Goal: Check status: Check status

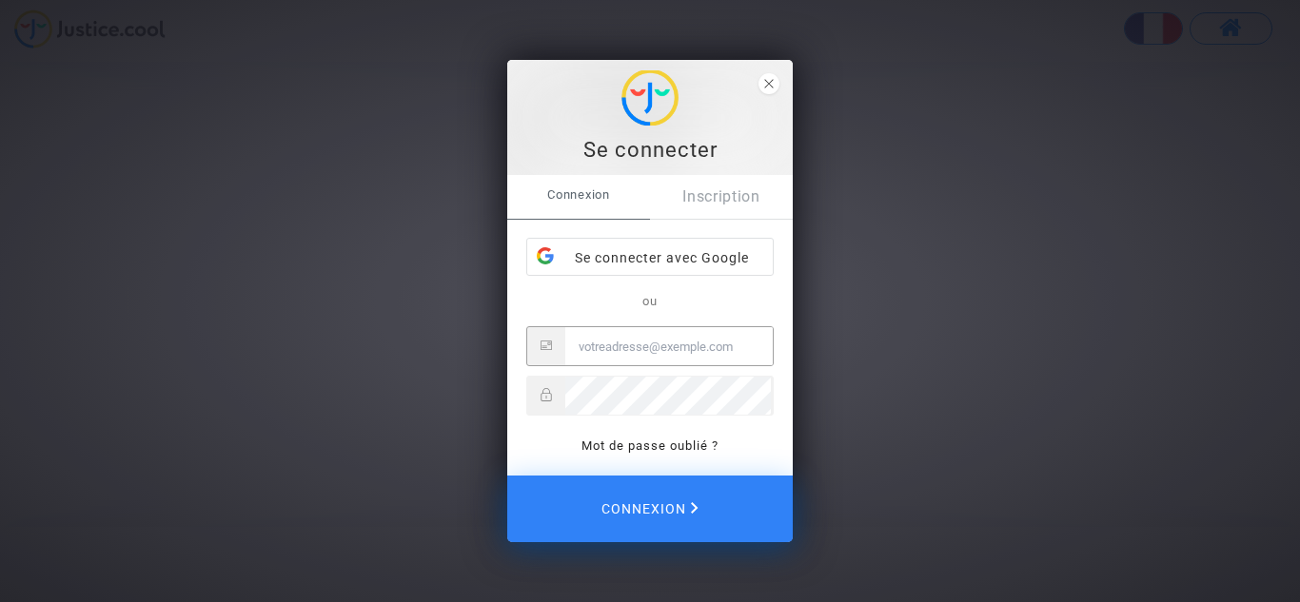
click at [590, 347] on input "Email" at bounding box center [668, 346] width 207 height 38
type input "[EMAIL_ADDRESS][DOMAIN_NAME]"
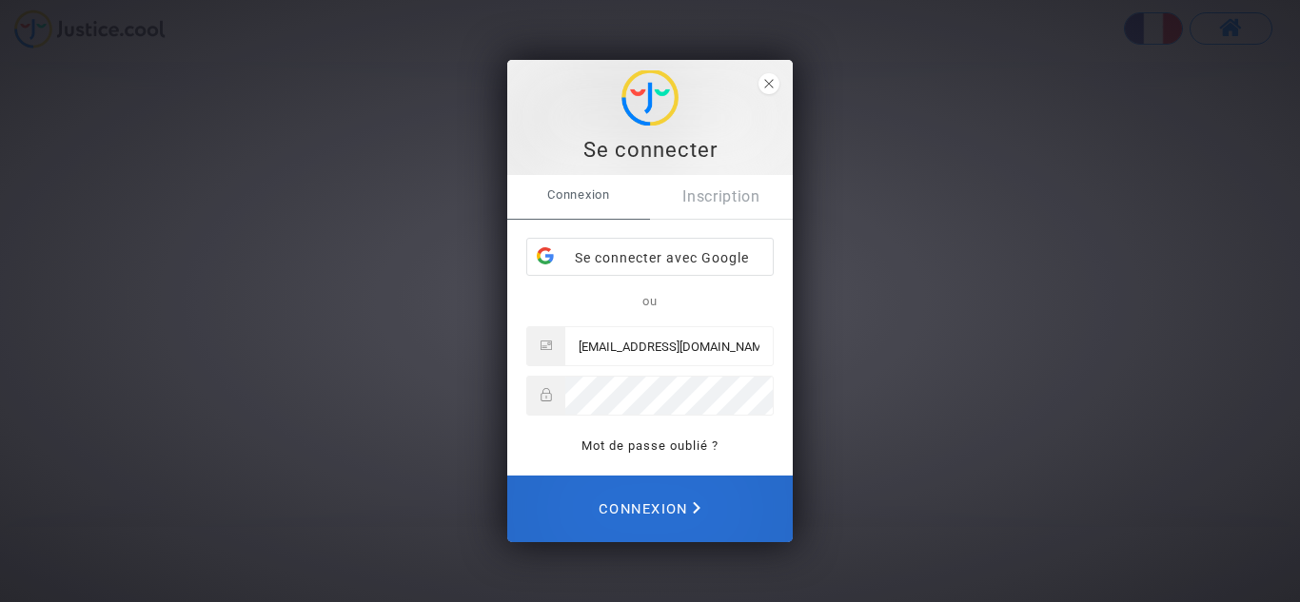
click at [652, 502] on span "Connexion" at bounding box center [649, 509] width 102 height 42
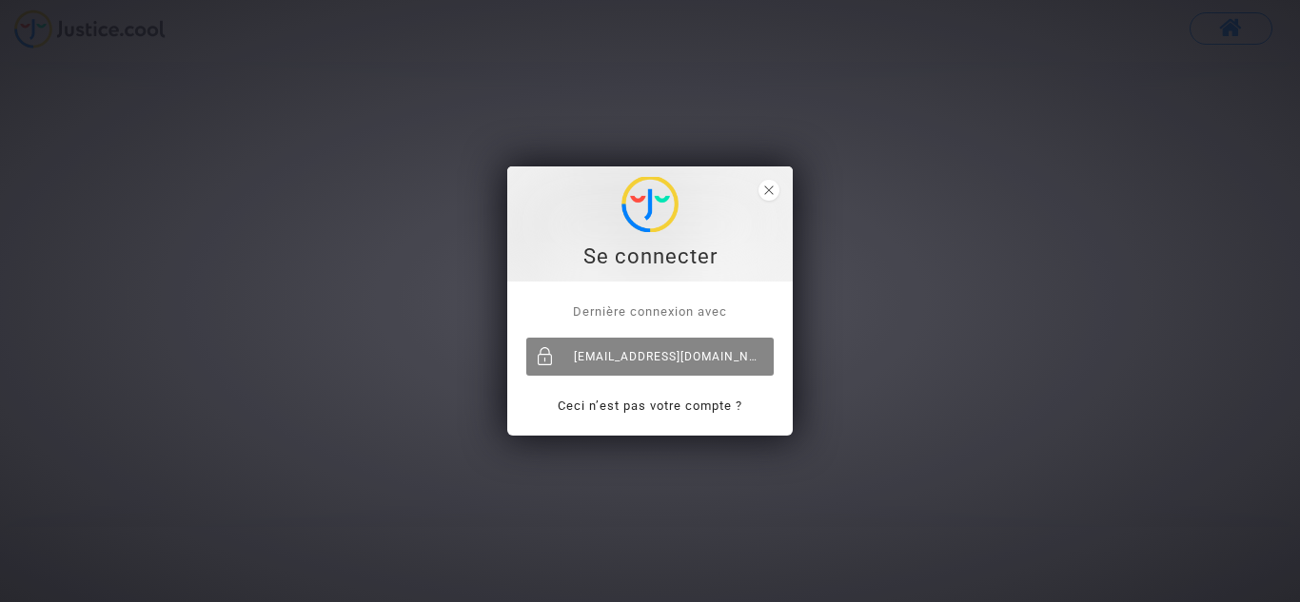
click at [641, 353] on div "francoise.mocquart@orange.fr" at bounding box center [649, 357] width 247 height 38
click at [667, 358] on div "[EMAIL_ADDRESS][DOMAIN_NAME]" at bounding box center [649, 357] width 247 height 38
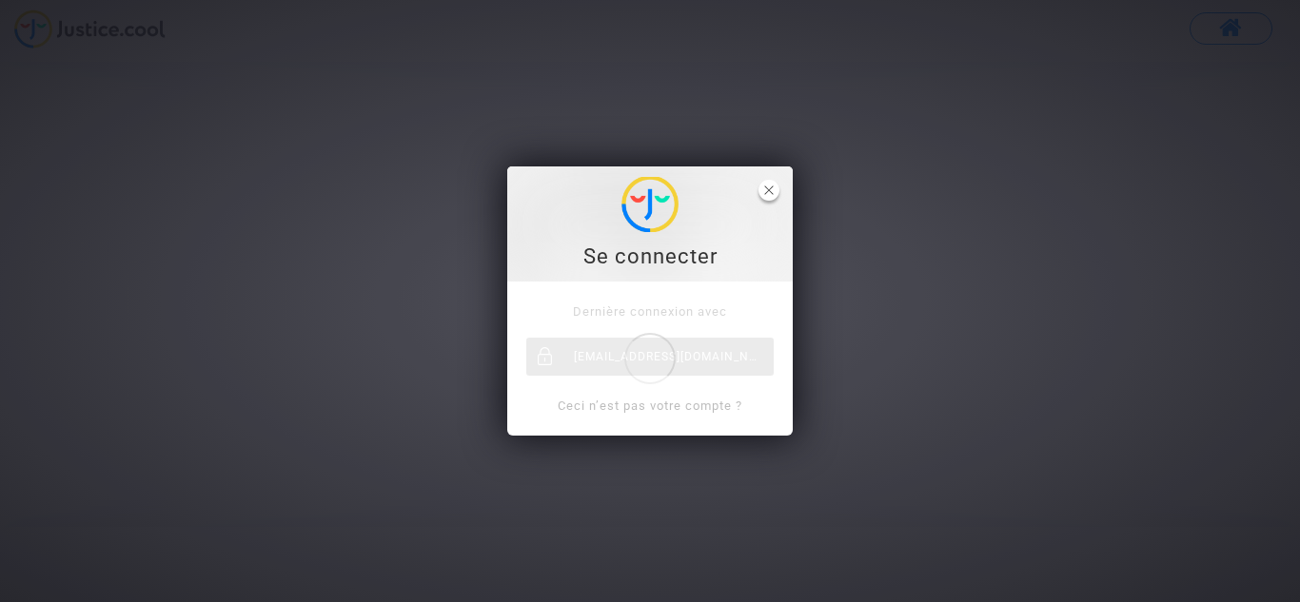
click at [768, 189] on icon "close" at bounding box center [769, 191] width 10 height 10
click at [768, 189] on polygon "close" at bounding box center [768, 190] width 9 height 9
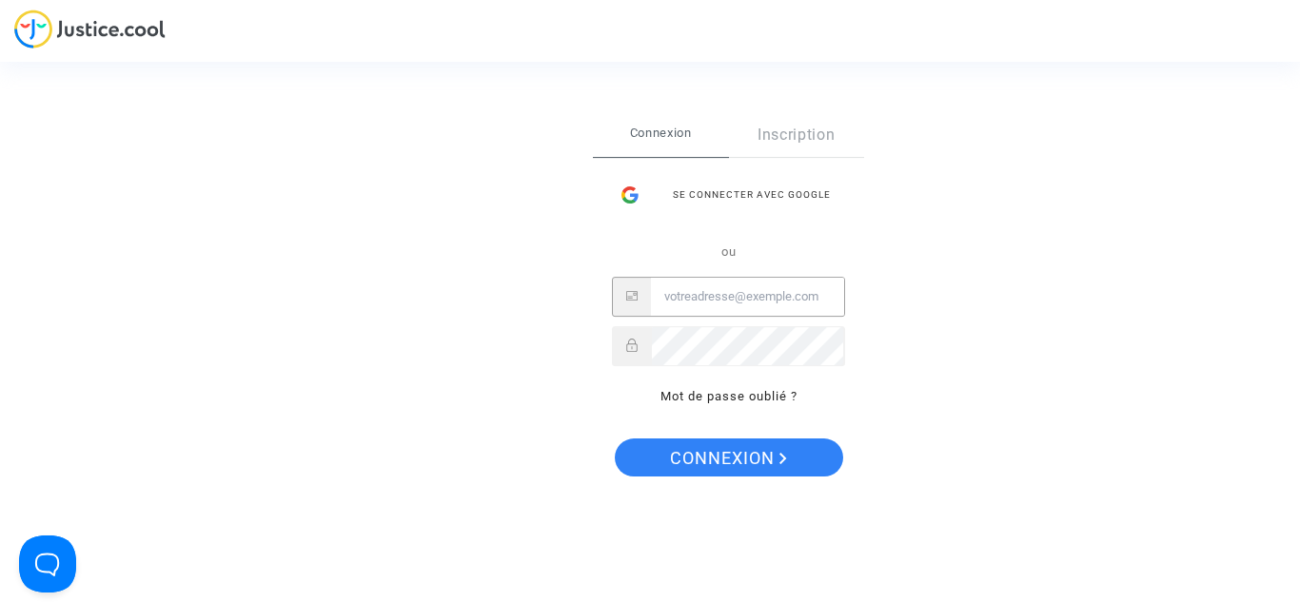
click at [700, 292] on input "Email" at bounding box center [747, 297] width 193 height 38
type input "[EMAIL_ADDRESS][DOMAIN_NAME]"
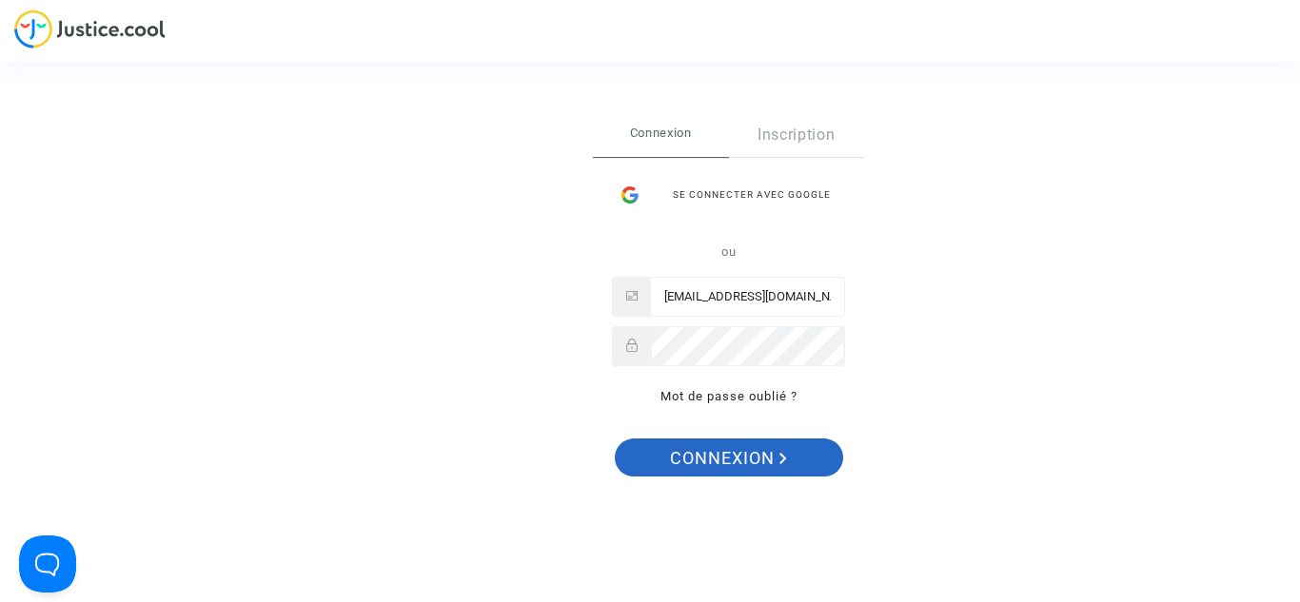
click at [761, 450] on span "Connexion" at bounding box center [728, 459] width 117 height 40
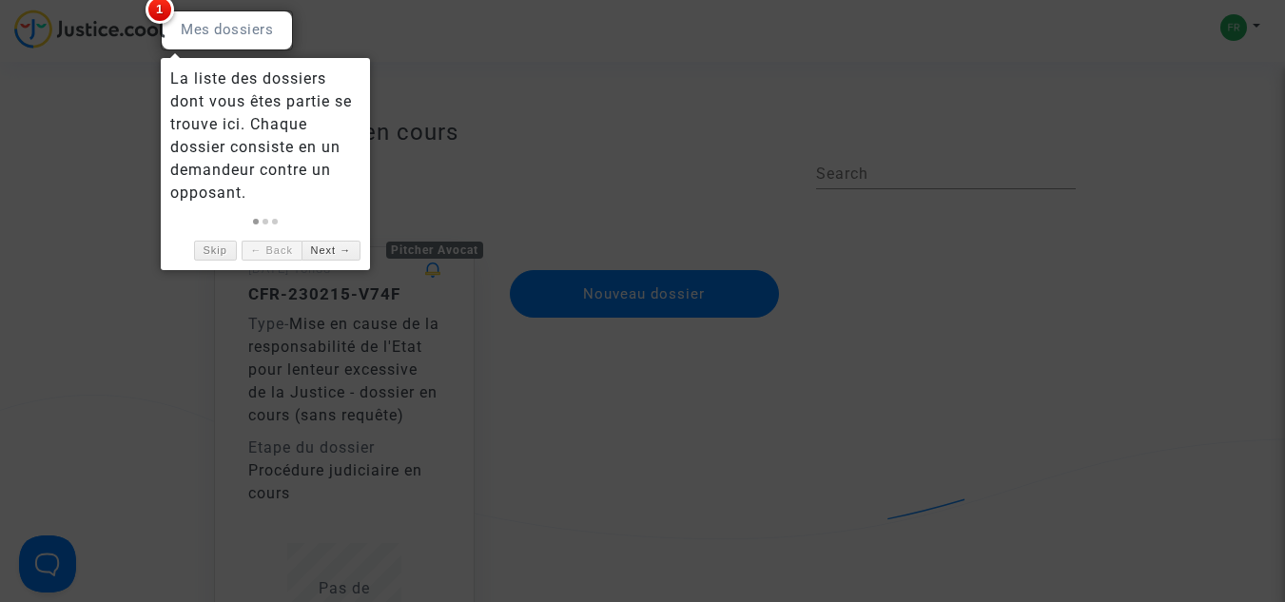
click at [200, 29] on div at bounding box center [227, 30] width 132 height 40
click at [334, 247] on link "Next →" at bounding box center [331, 251] width 59 height 20
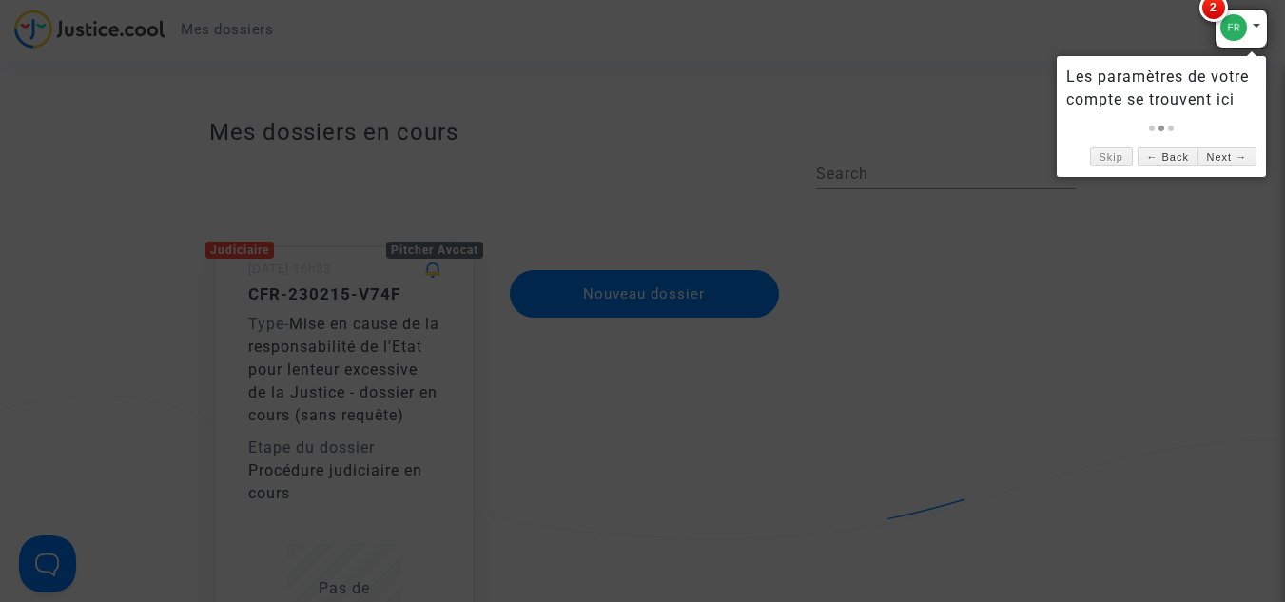
click at [1259, 29] on div at bounding box center [1241, 29] width 53 height 40
click at [1227, 23] on div at bounding box center [1241, 29] width 53 height 40
click at [1215, 7] on span "2" at bounding box center [1214, 7] width 29 height 29
click at [1160, 127] on link at bounding box center [1162, 129] width 6 height 6
click at [1215, 150] on link "Next →" at bounding box center [1227, 157] width 59 height 20
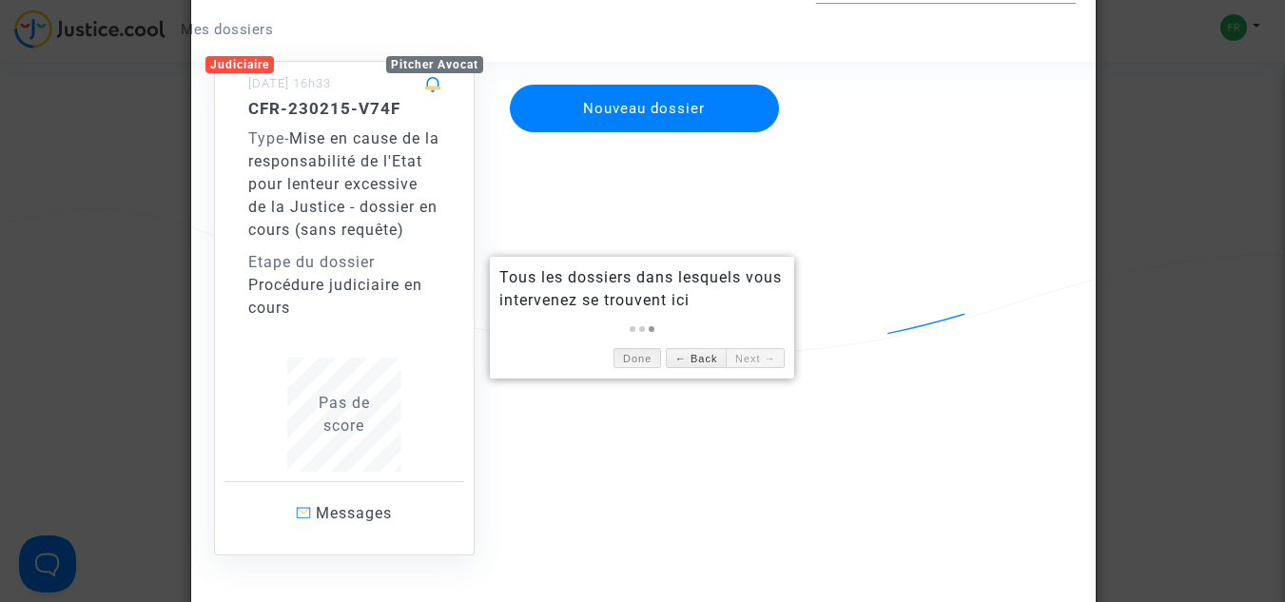
scroll to position [95, 0]
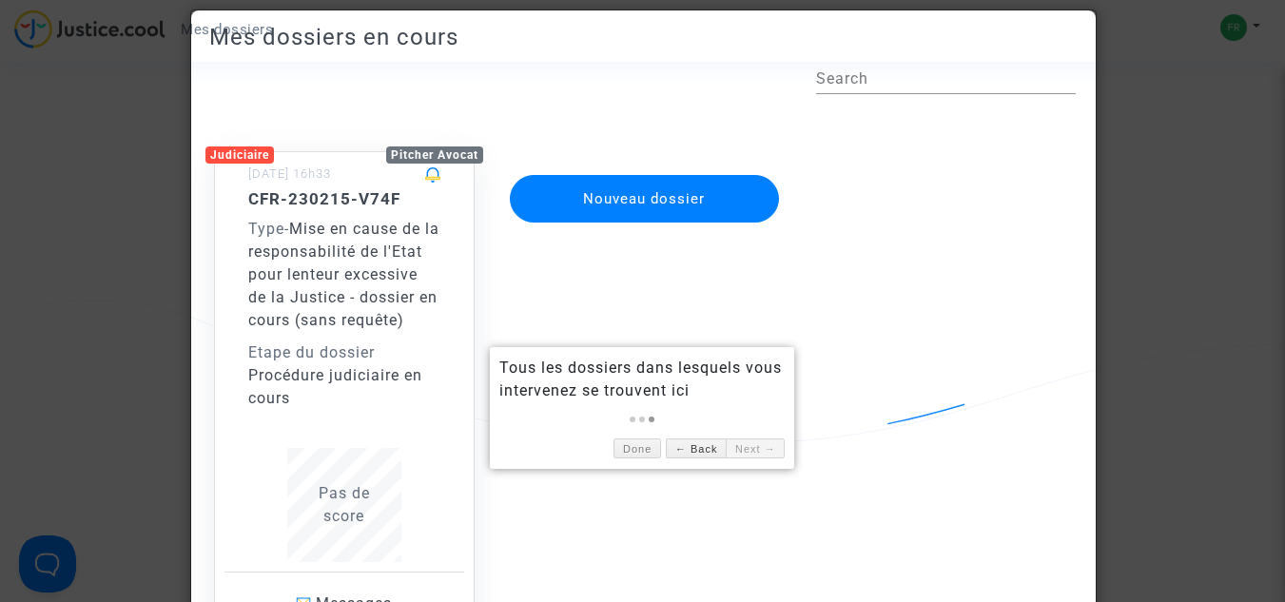
click at [320, 276] on span "Mise en cause de la responsabilité de l'Etat pour lenteur excessive de la Justi…" at bounding box center [343, 274] width 191 height 109
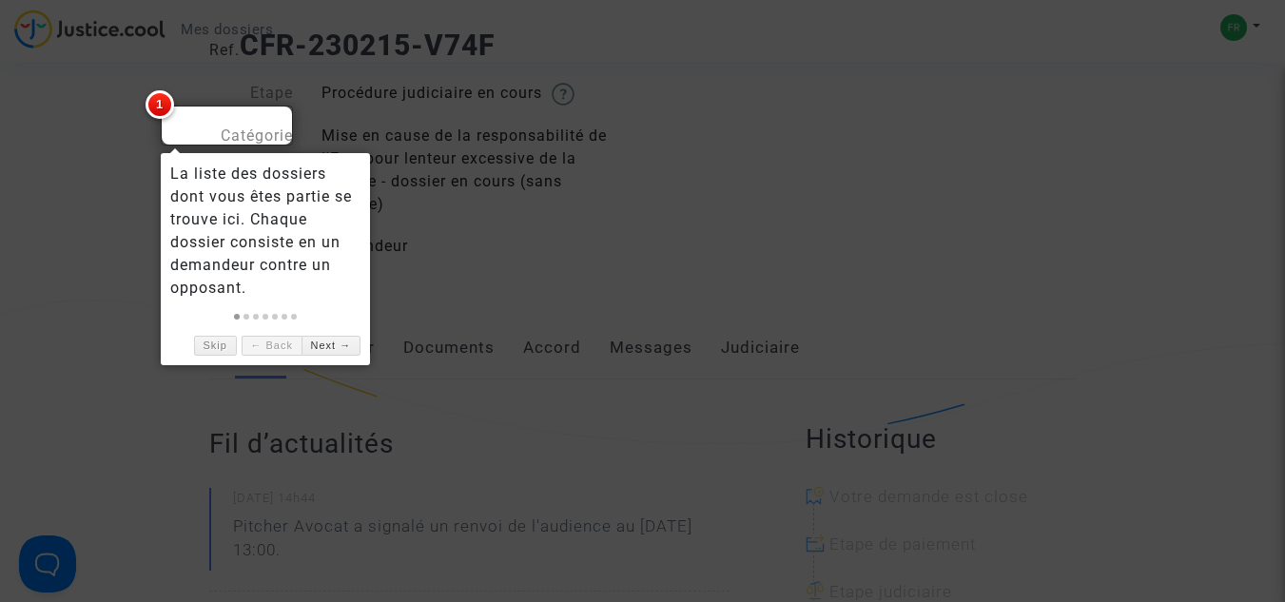
click at [157, 102] on span "1" at bounding box center [160, 104] width 29 height 29
click at [211, 346] on link "Skip" at bounding box center [215, 346] width 43 height 20
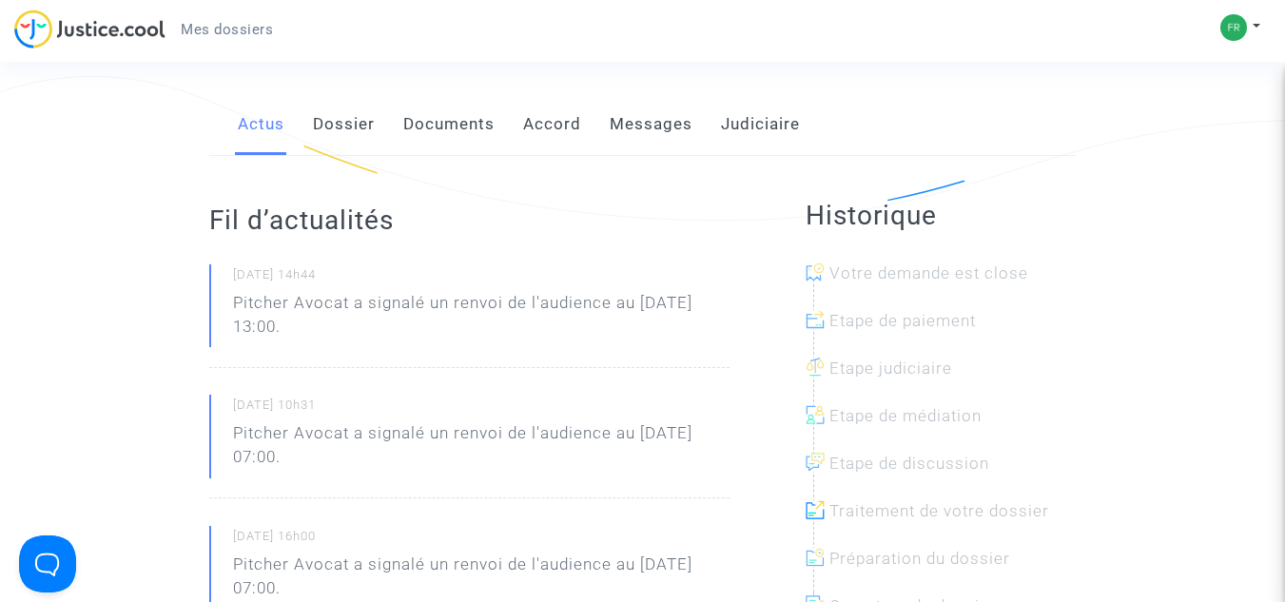
scroll to position [285, 0]
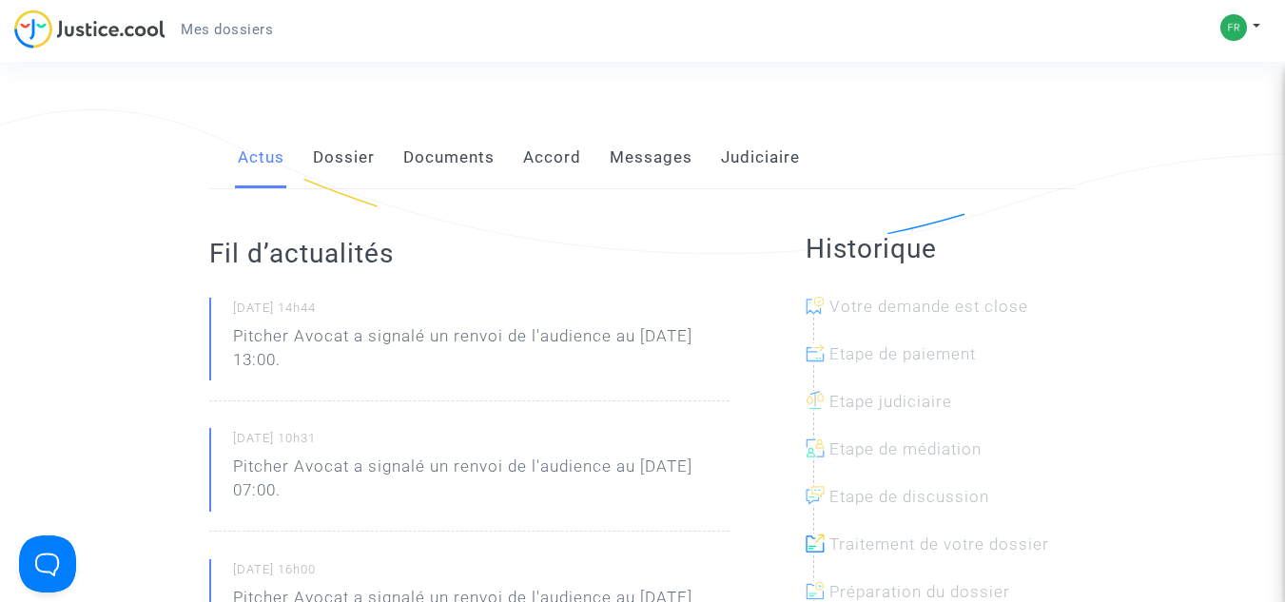
click at [343, 156] on link "Dossier" at bounding box center [344, 158] width 62 height 63
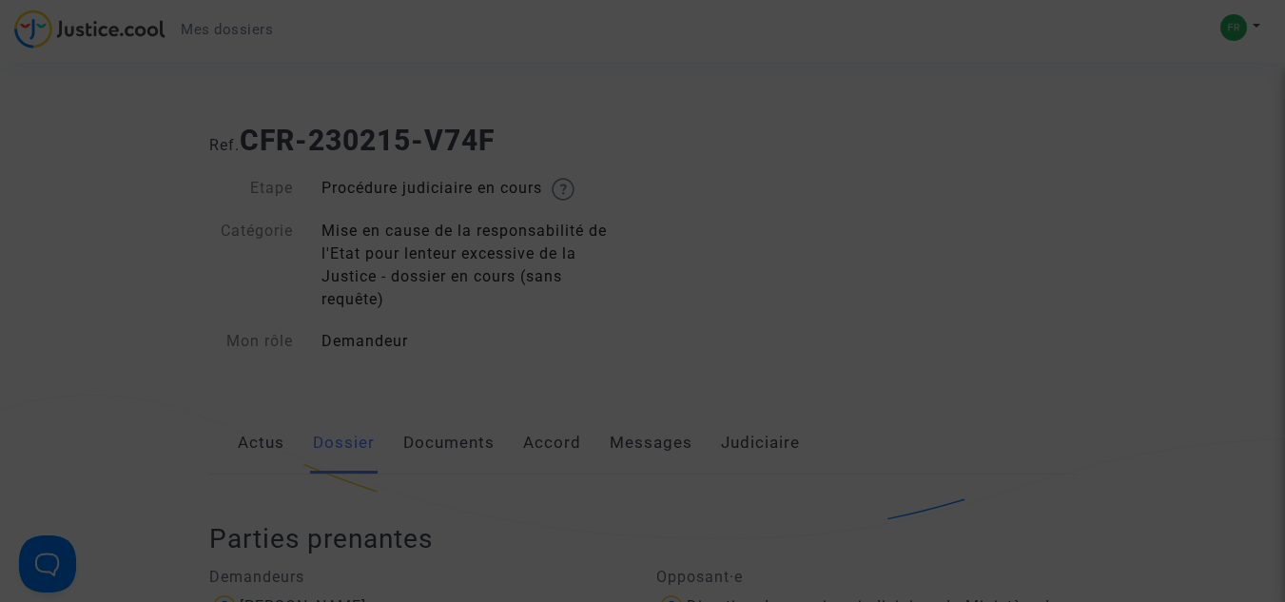
scroll to position [285, 0]
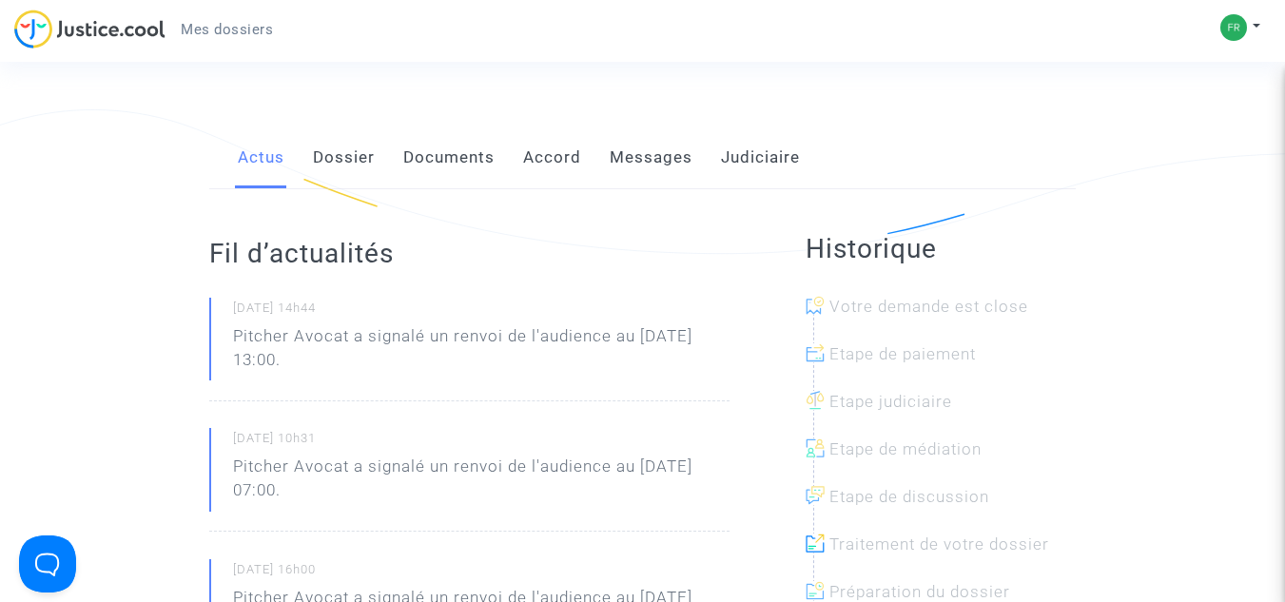
click at [538, 152] on link "Accord" at bounding box center [552, 158] width 58 height 63
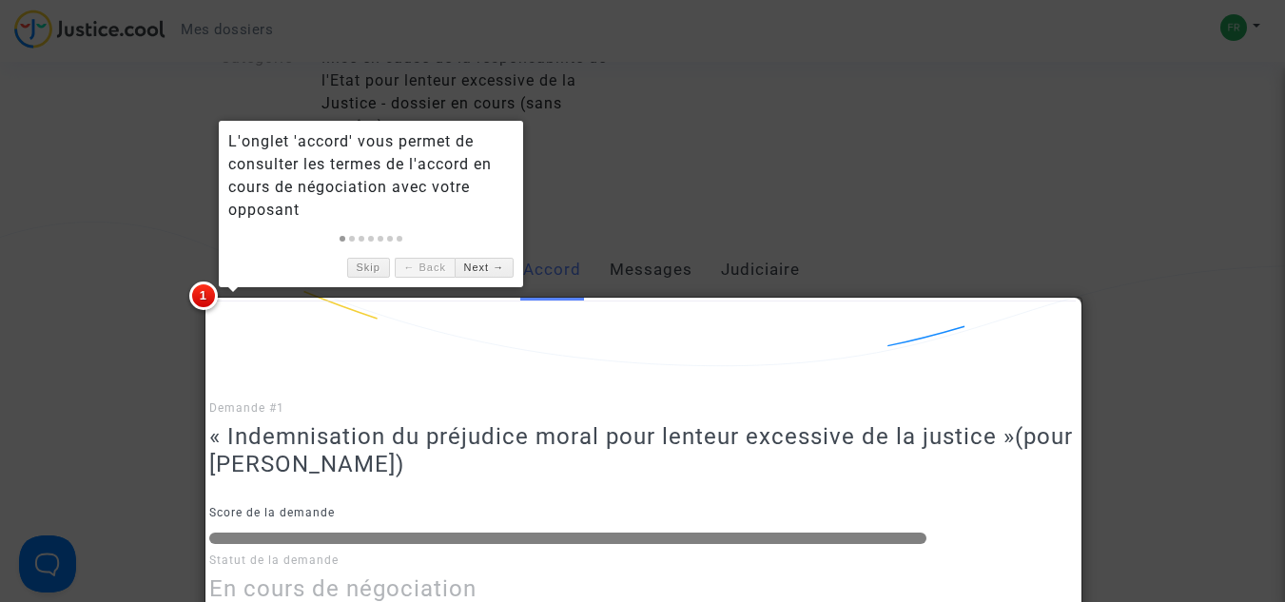
scroll to position [143, 0]
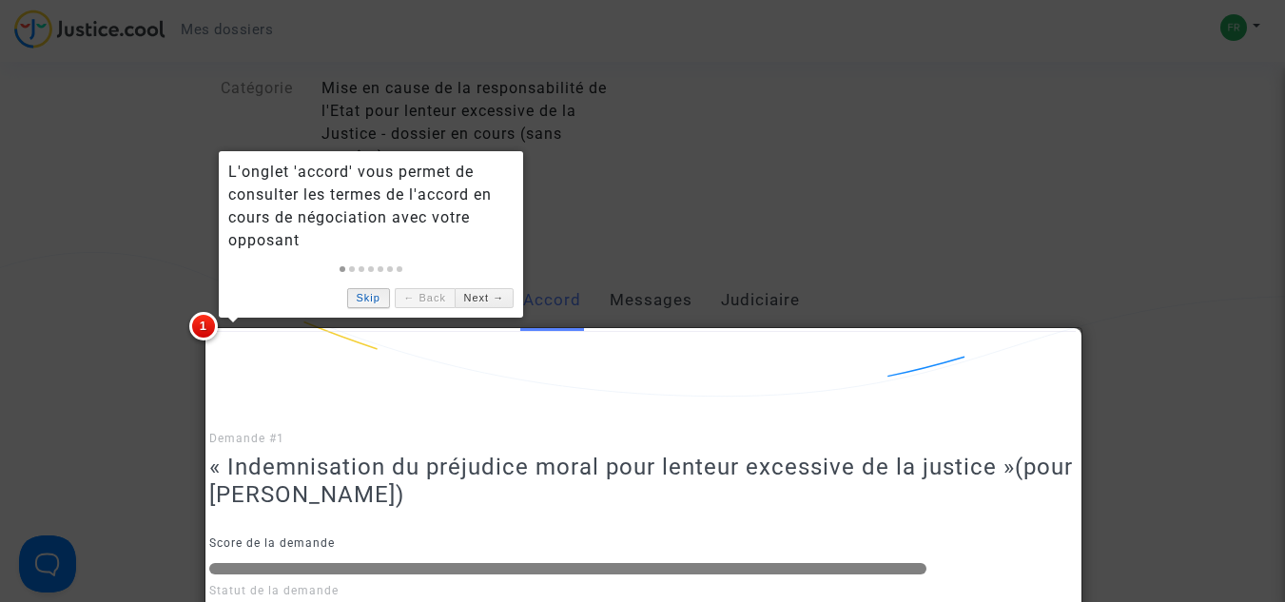
click at [362, 301] on link "Skip" at bounding box center [368, 298] width 43 height 20
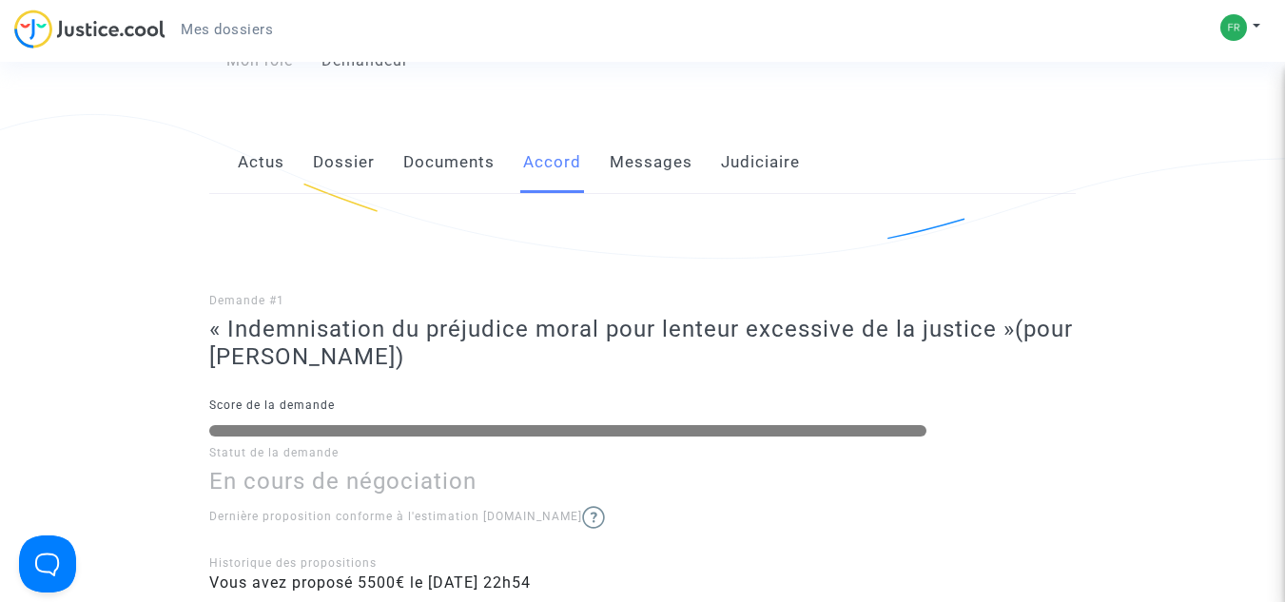
scroll to position [333, 0]
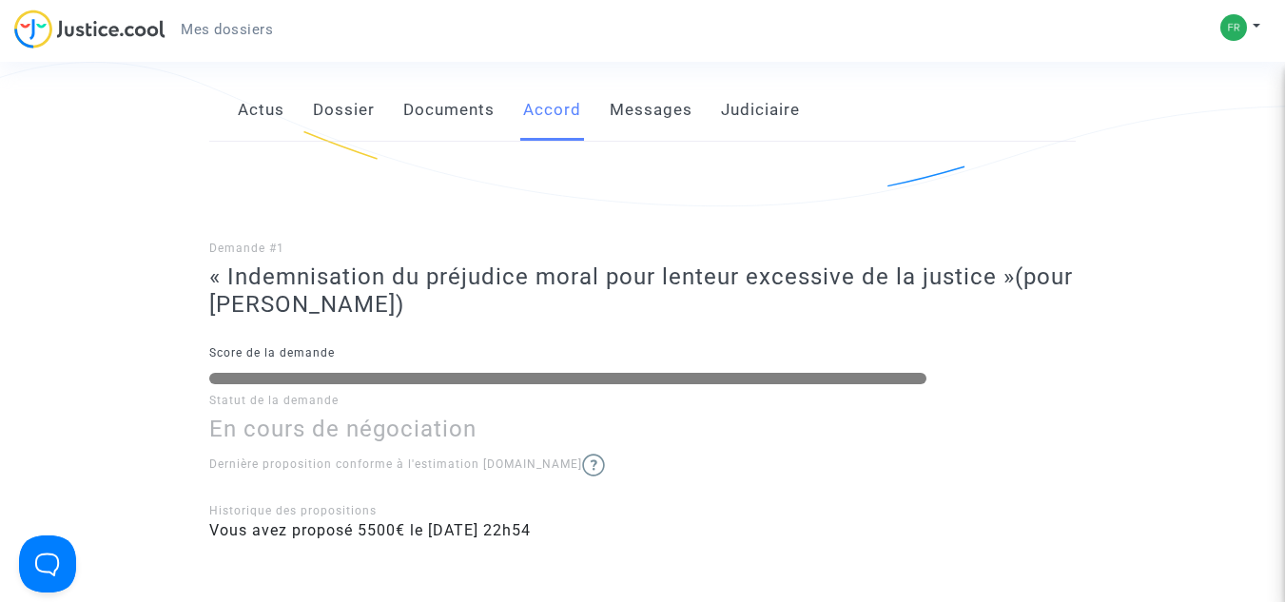
click at [582, 461] on img at bounding box center [593, 465] width 23 height 23
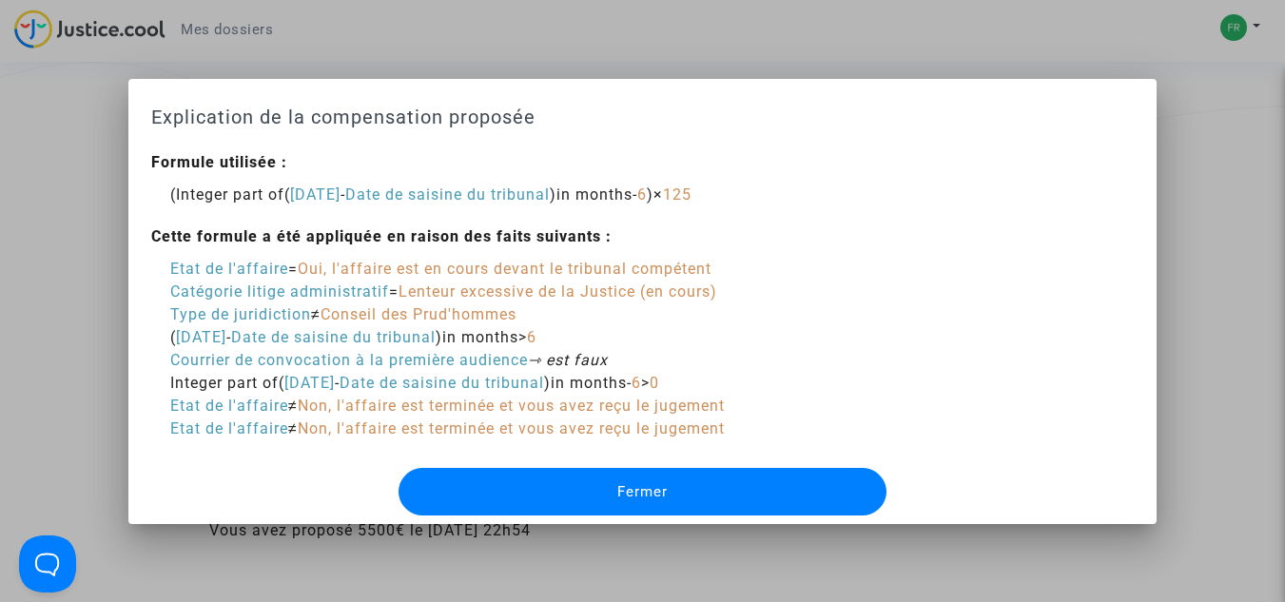
scroll to position [0, 0]
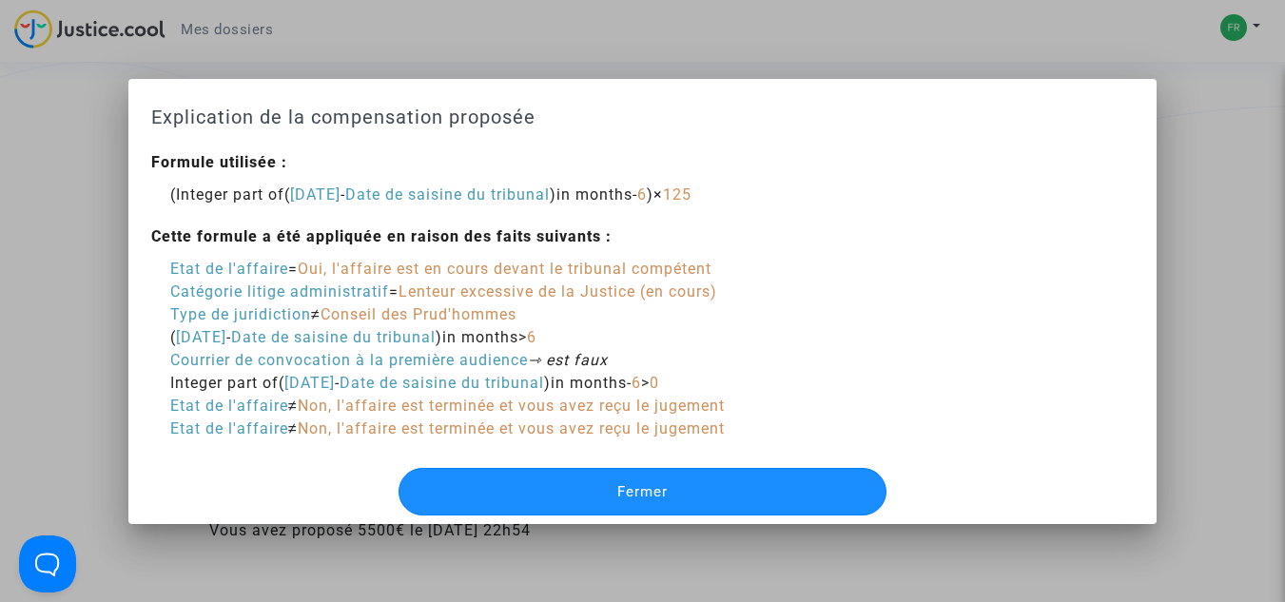
click at [640, 488] on span "Fermer" at bounding box center [642, 491] width 50 height 17
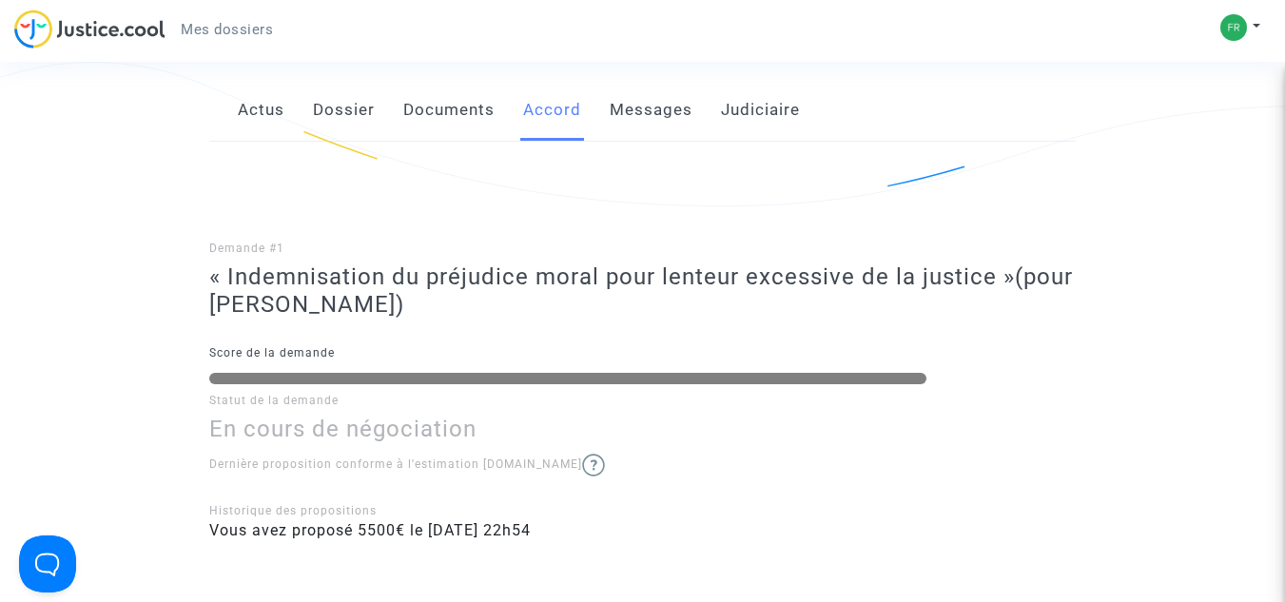
scroll to position [238, 0]
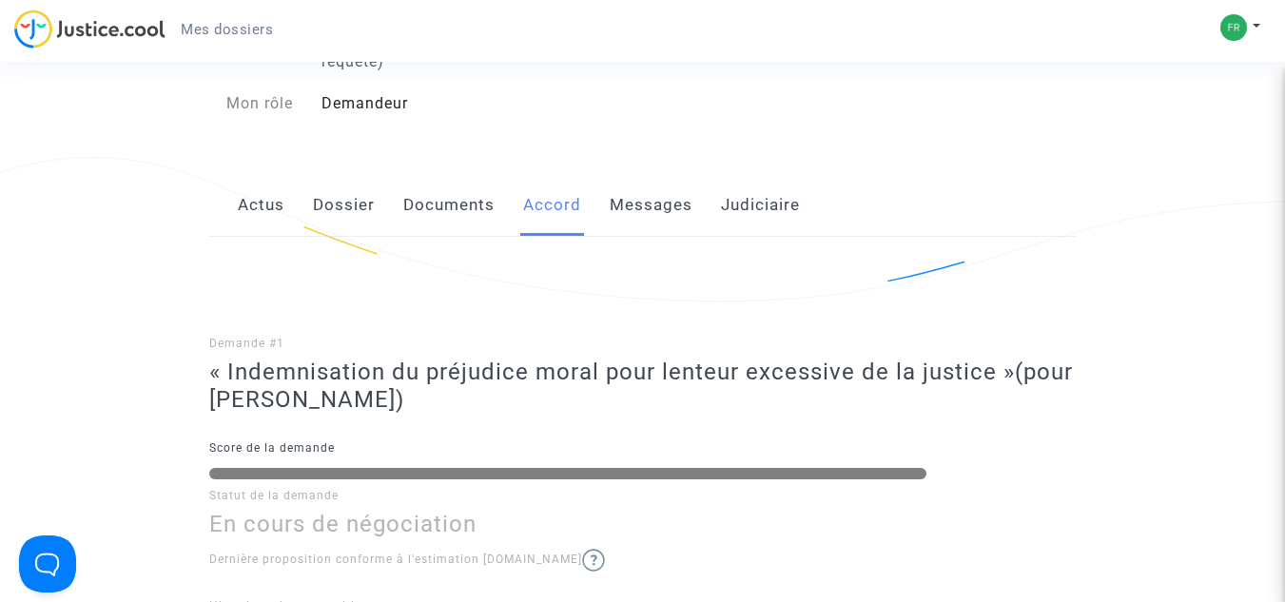
click at [650, 201] on link "Messages" at bounding box center [651, 205] width 83 height 63
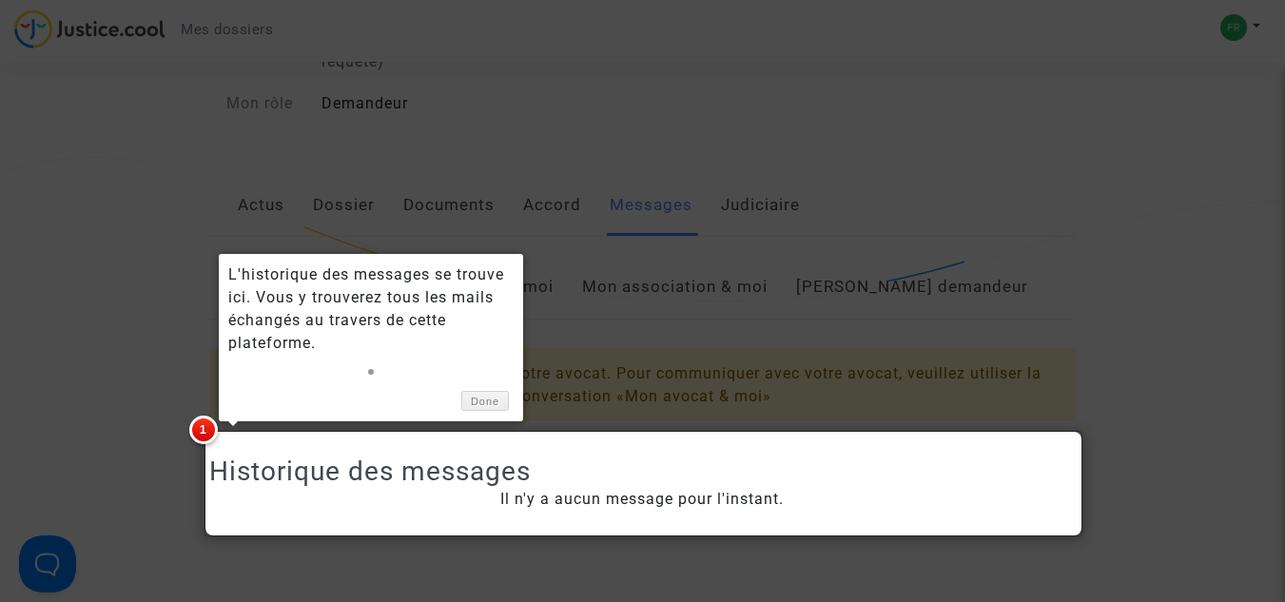
scroll to position [303, 0]
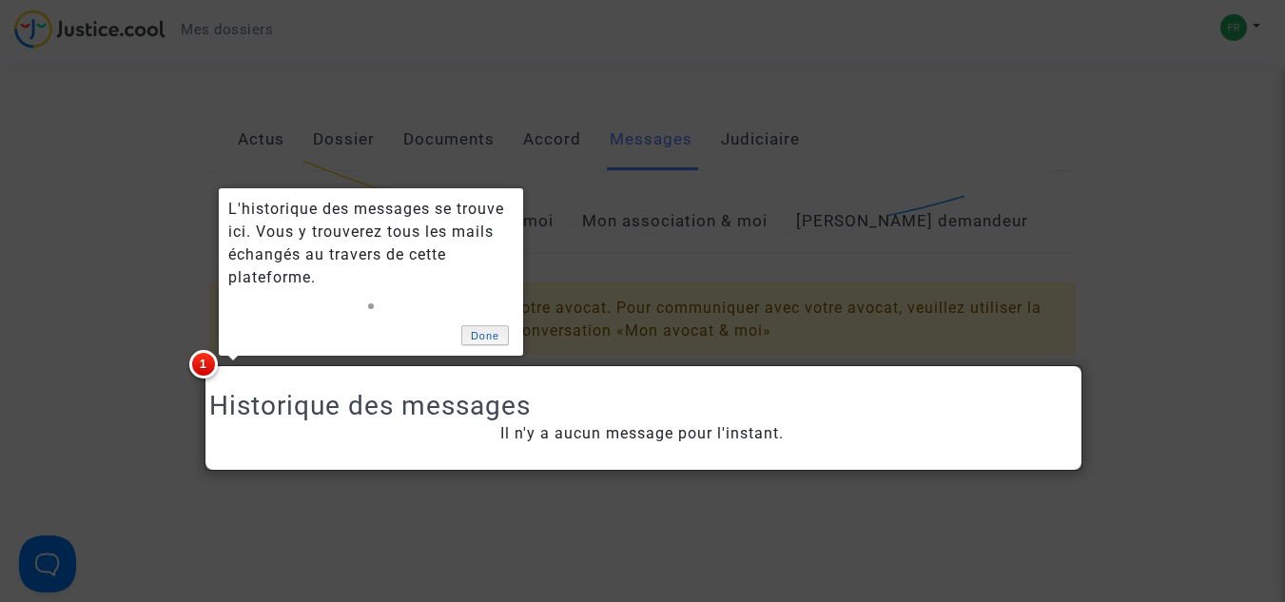
click at [479, 334] on link "Done" at bounding box center [485, 335] width 48 height 20
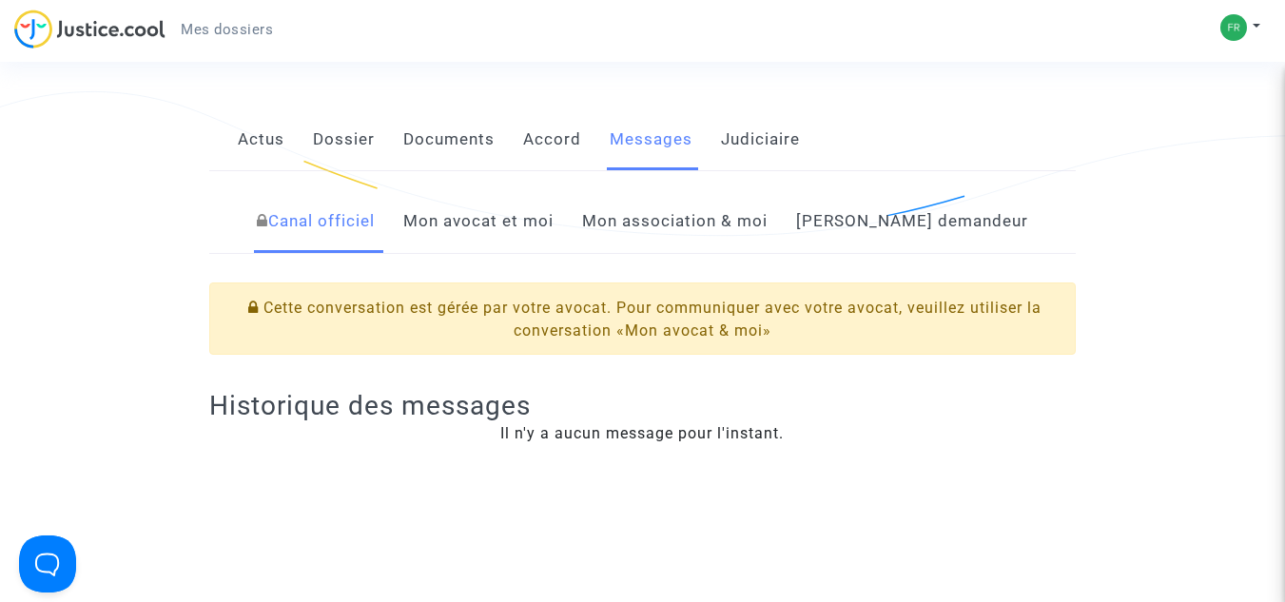
click at [753, 134] on link "Judiciaire" at bounding box center [760, 139] width 79 height 63
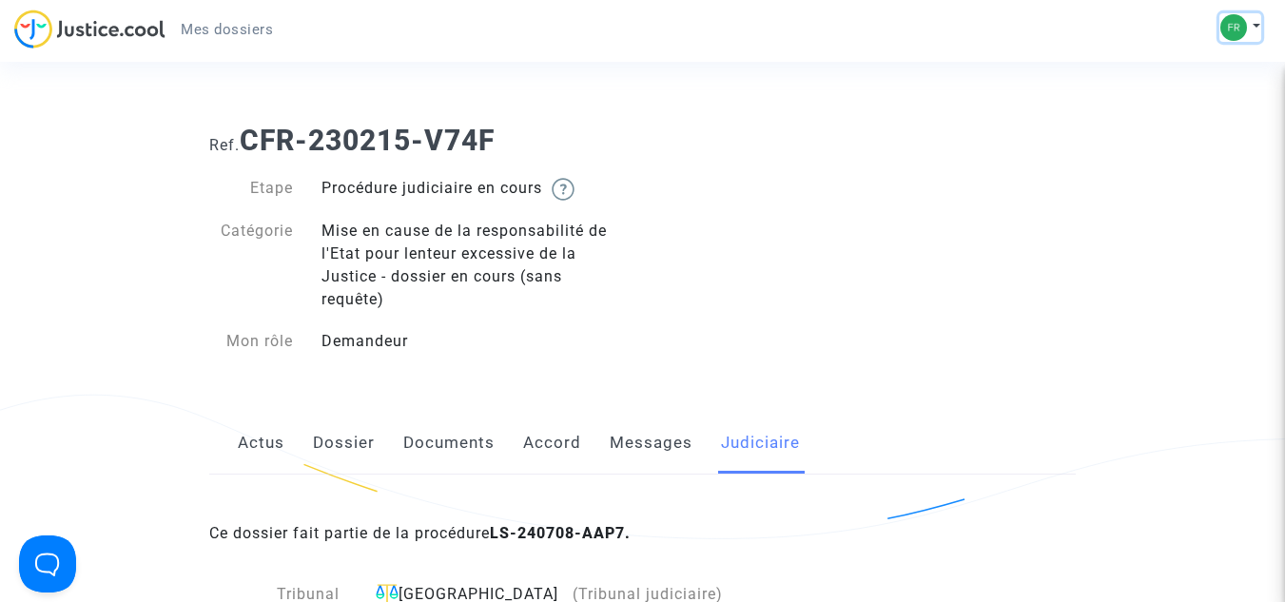
click at [1232, 21] on img at bounding box center [1234, 27] width 27 height 27
click at [1172, 124] on link "Déconnexion" at bounding box center [1185, 128] width 150 height 30
